Goal: Check status: Check status

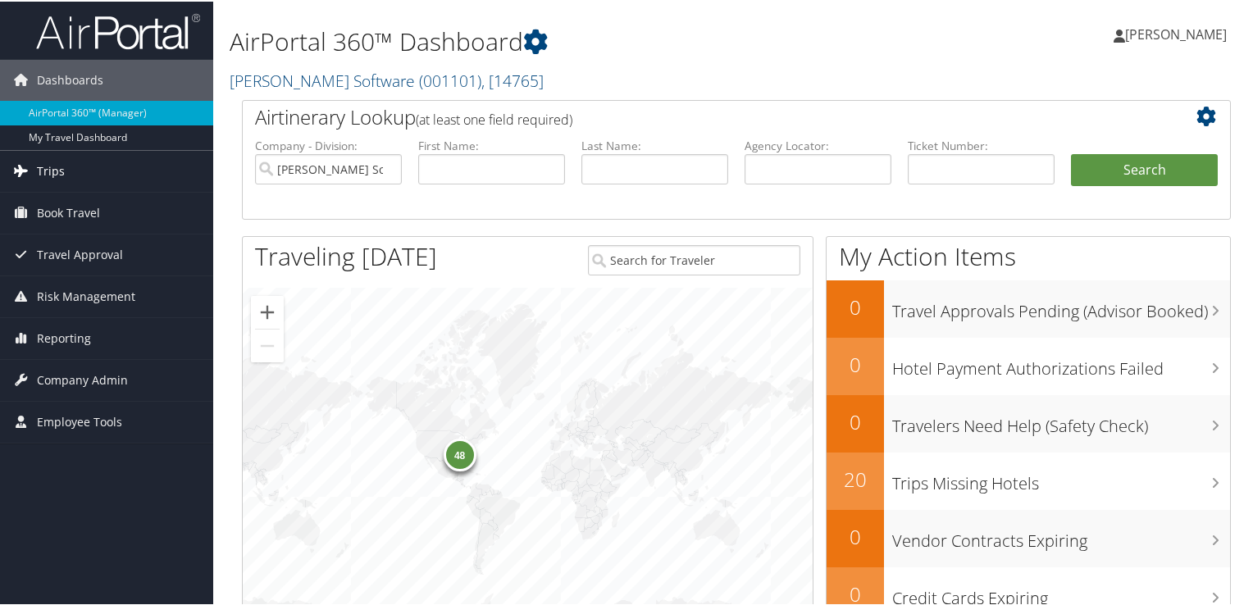
click at [52, 168] on span "Trips" at bounding box center [51, 169] width 28 height 41
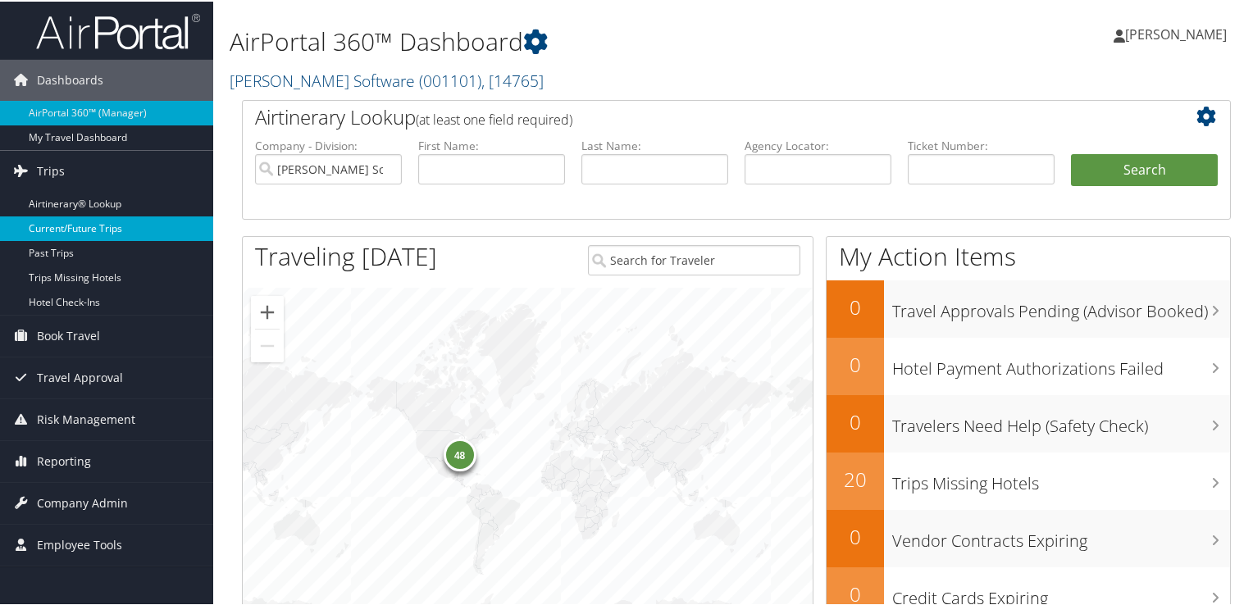
click at [54, 224] on link "Current/Future Trips" at bounding box center [106, 227] width 213 height 25
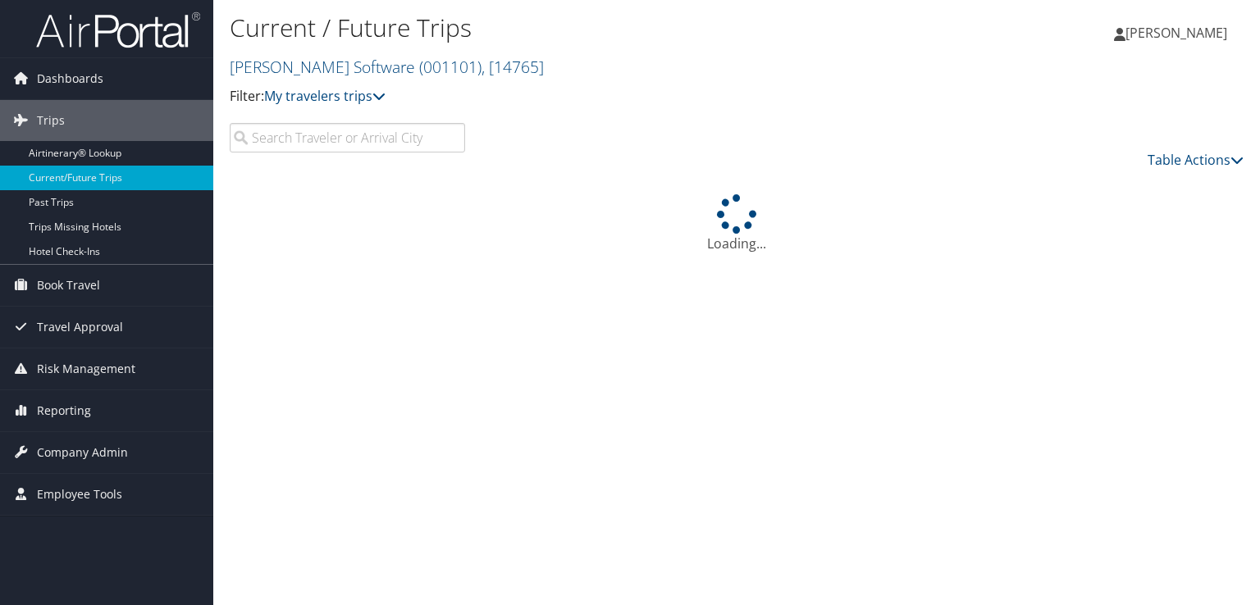
click at [331, 138] on input "search" at bounding box center [347, 138] width 235 height 30
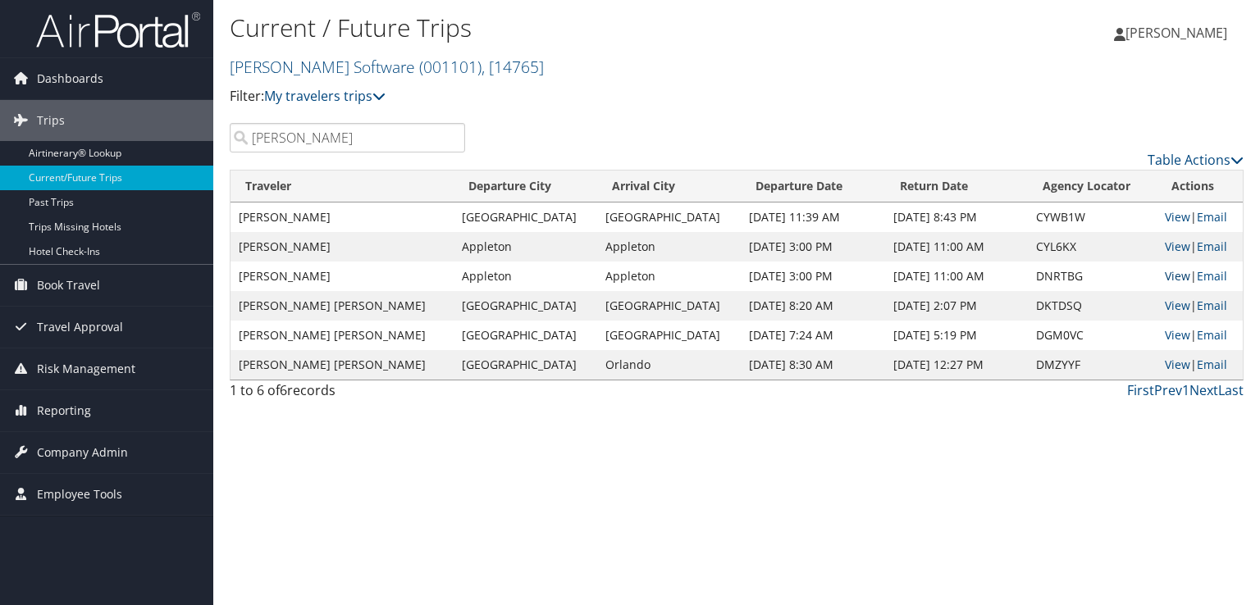
type input "taylor"
click at [1164, 274] on link "View" at bounding box center [1176, 276] width 25 height 16
click at [1164, 243] on link "View" at bounding box center [1176, 247] width 25 height 16
click at [1164, 216] on link "View" at bounding box center [1176, 217] width 25 height 16
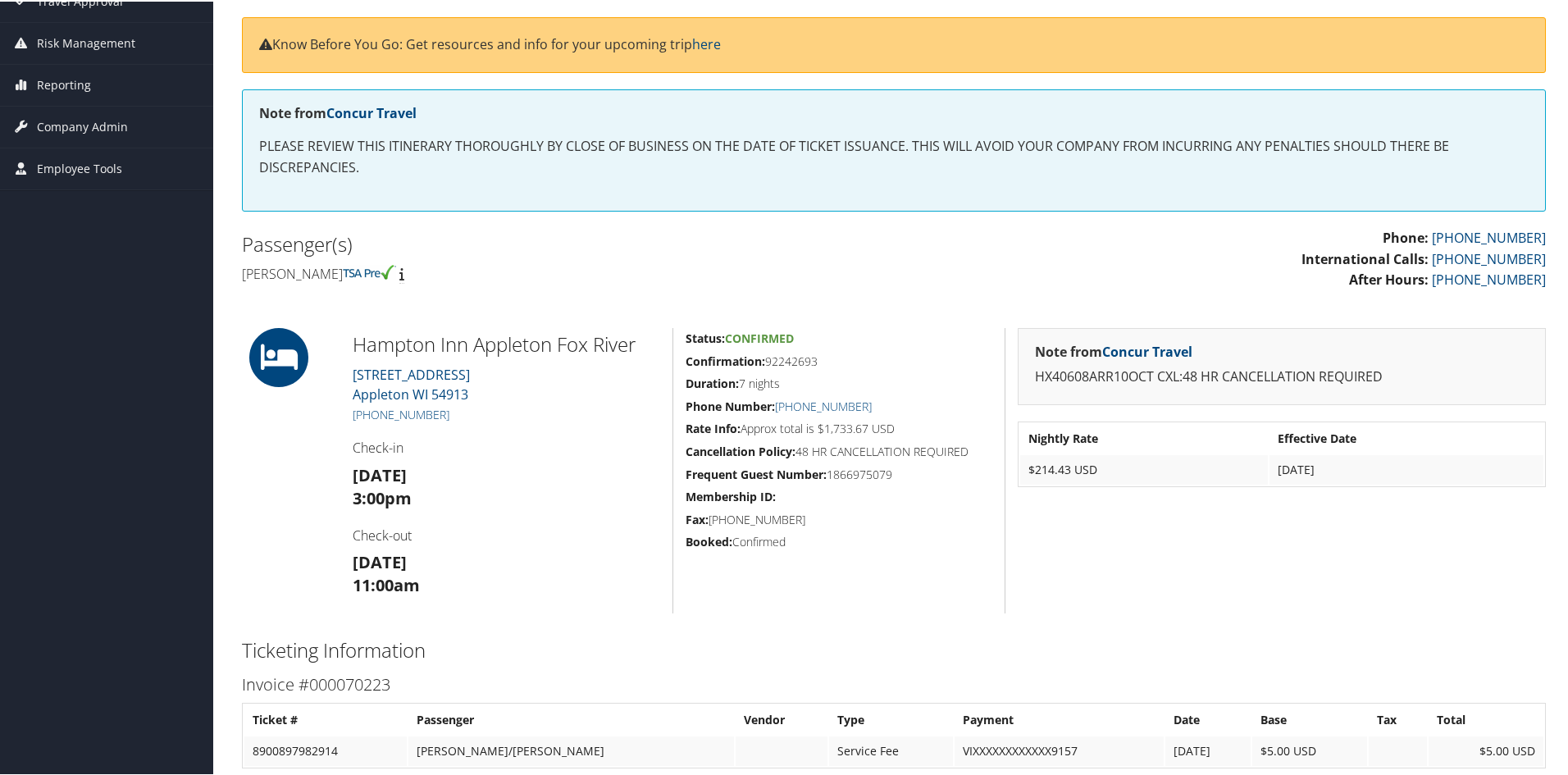
scroll to position [246, 0]
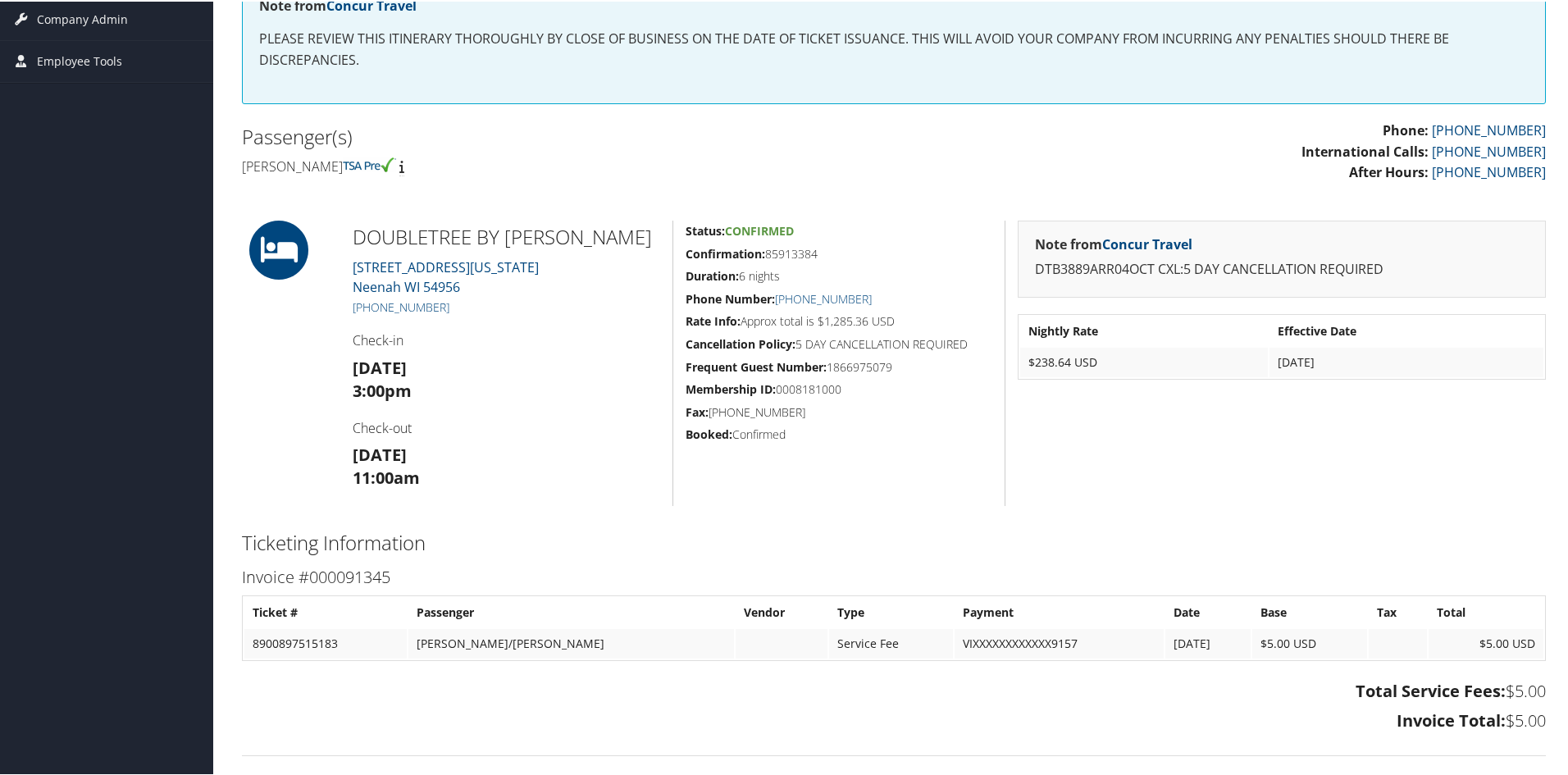
scroll to position [164, 0]
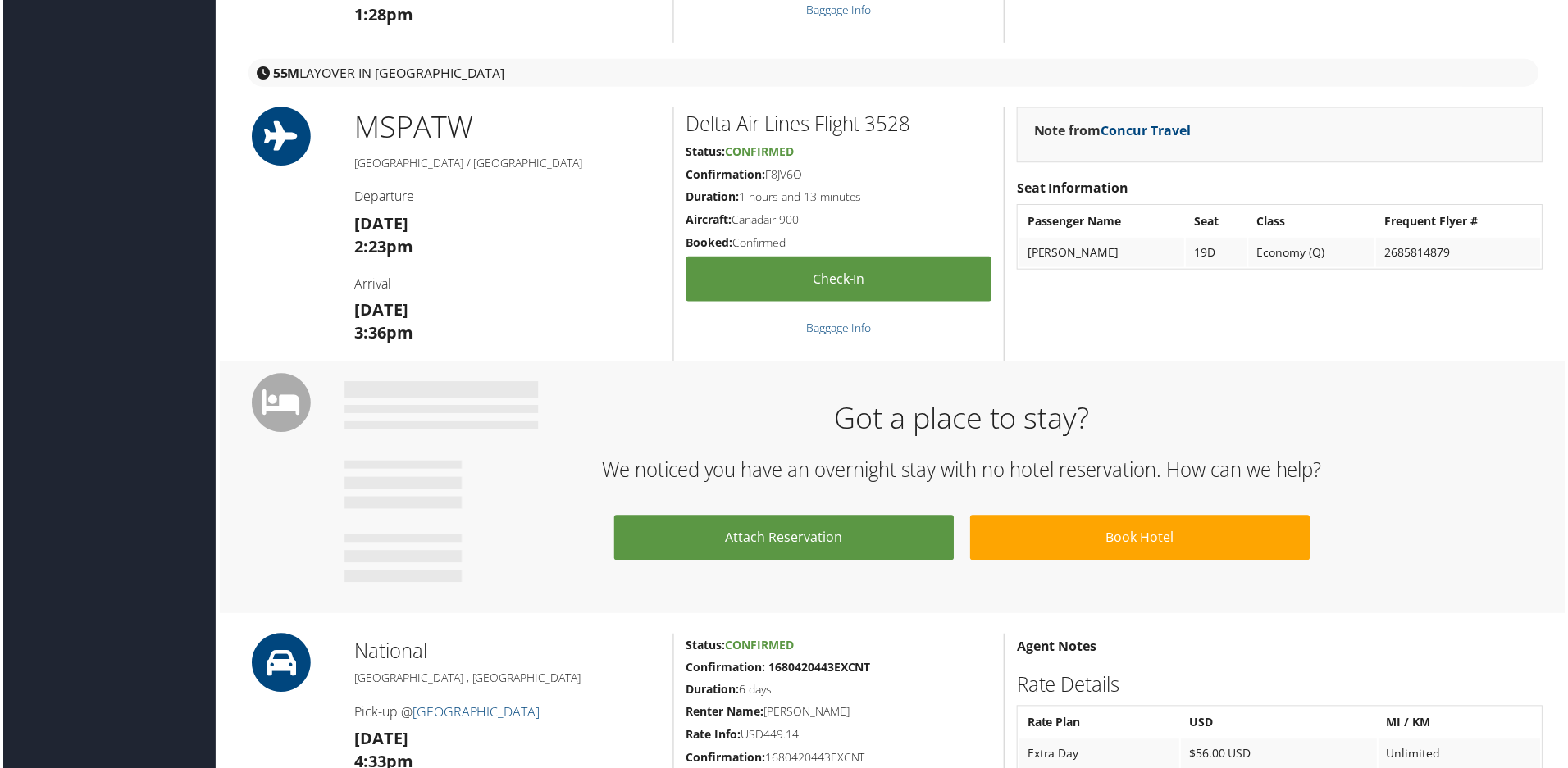
scroll to position [2542, 0]
